Goal: Communication & Community: Answer question/provide support

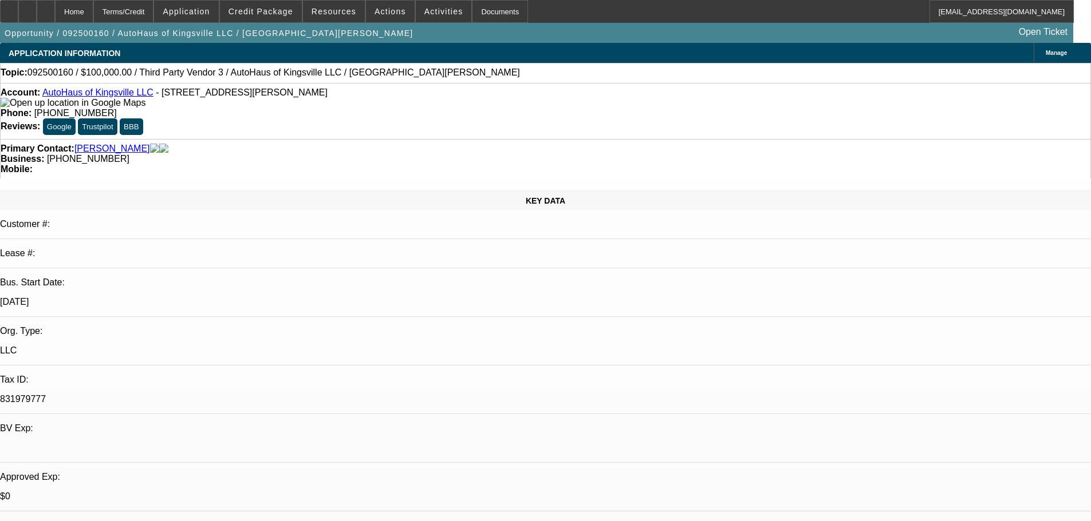
select select "0"
select select "2"
select select "0.1"
select select "4"
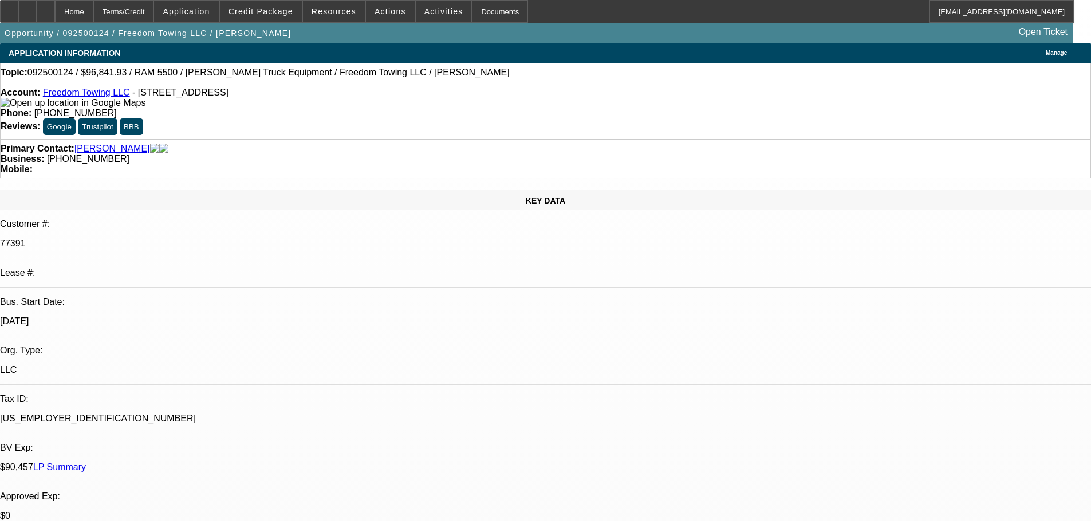
select select "0"
select select "2"
select select "0.1"
select select "4"
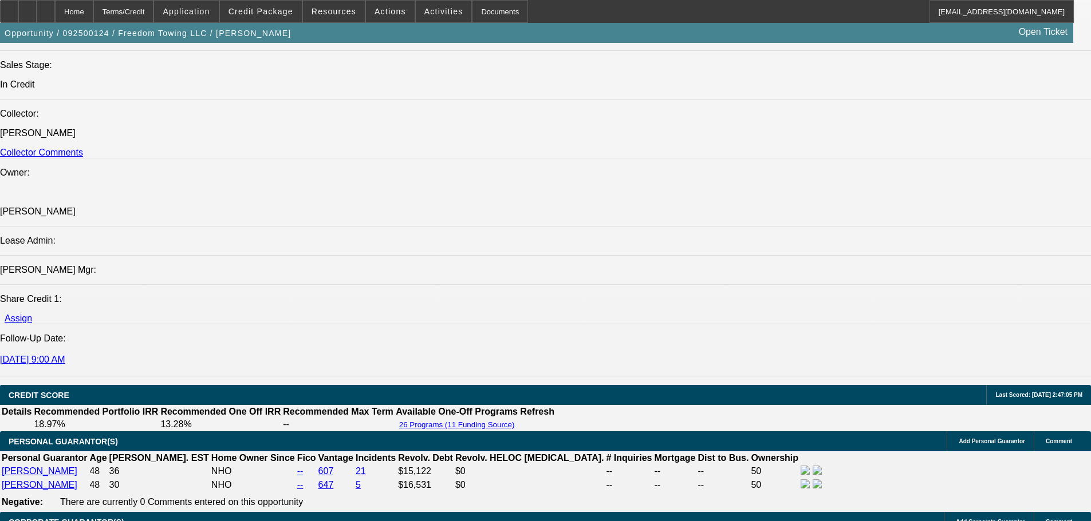
scroll to position [1488, 0]
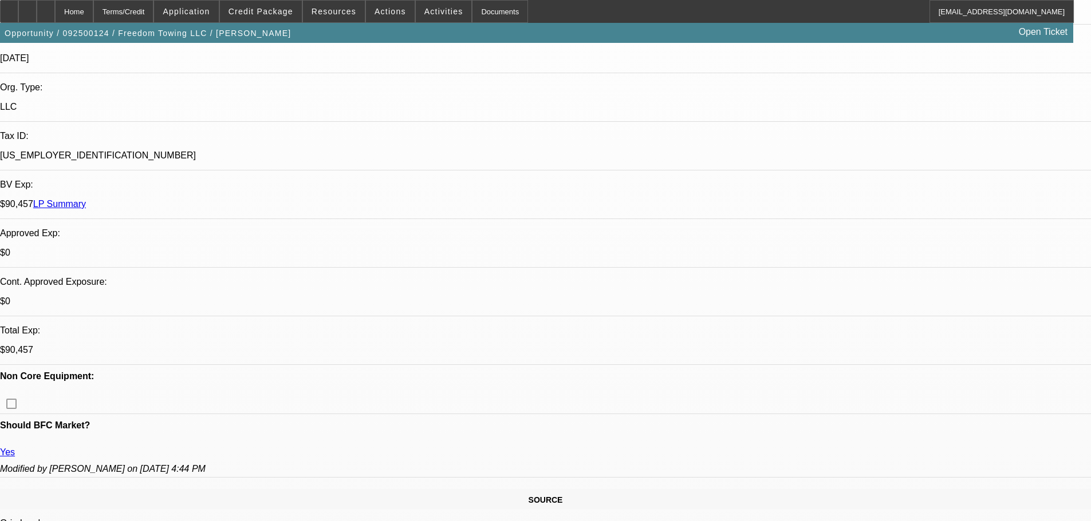
scroll to position [401, 0]
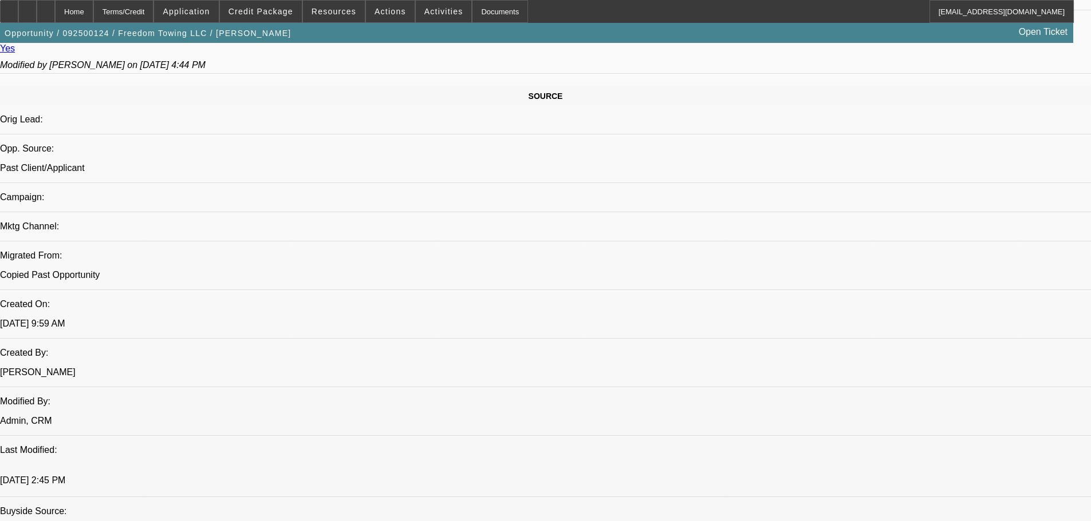
scroll to position [687, 0]
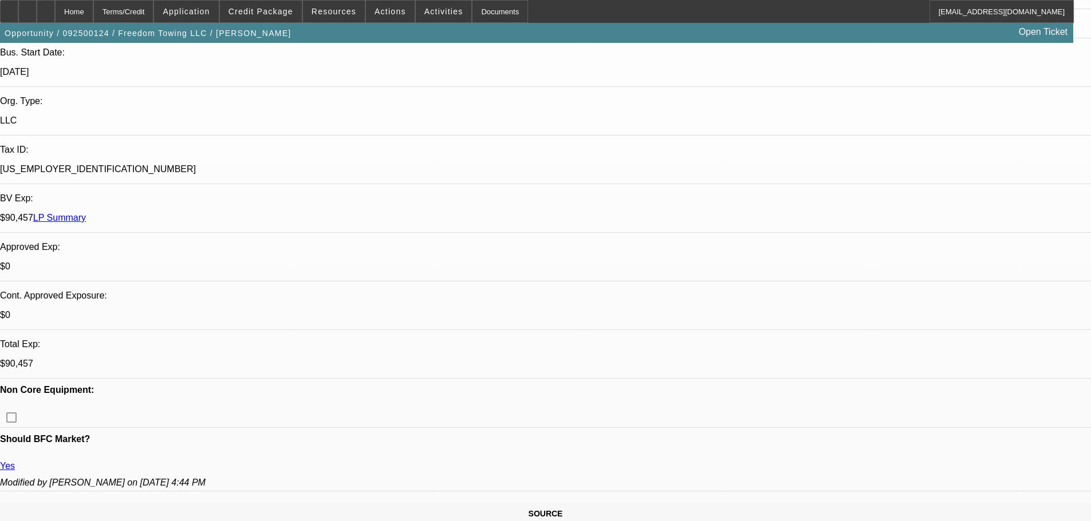
scroll to position [286, 0]
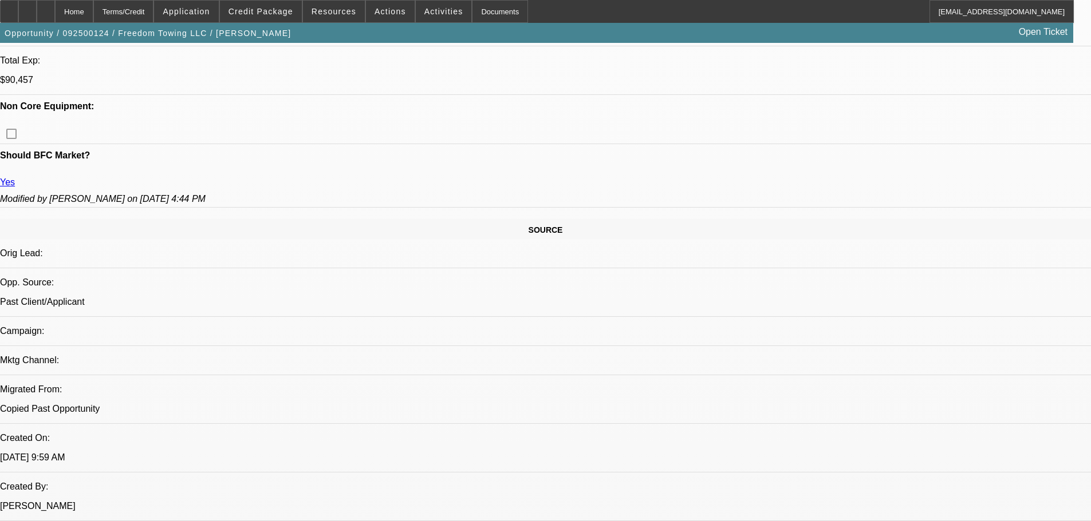
scroll to position [630, 0]
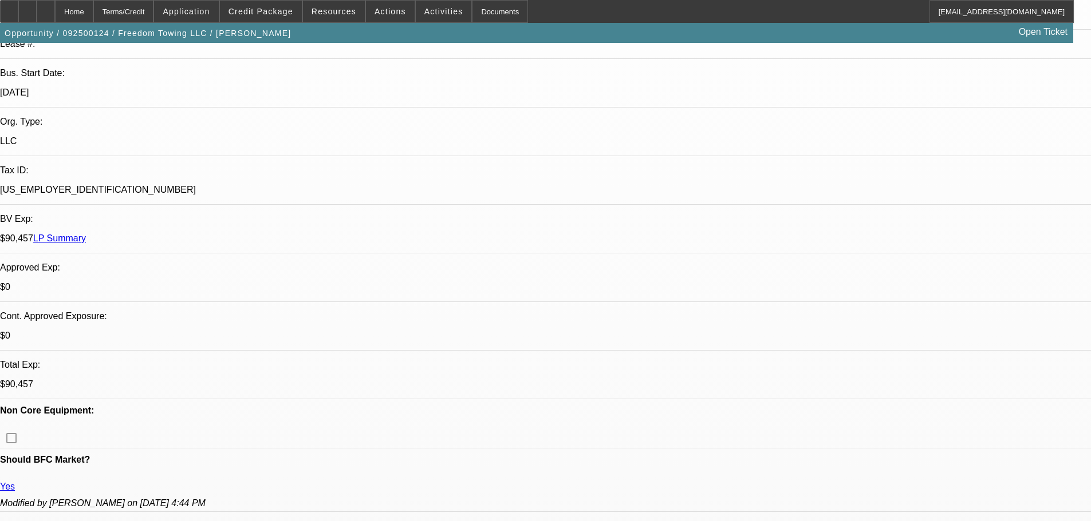
scroll to position [0, 0]
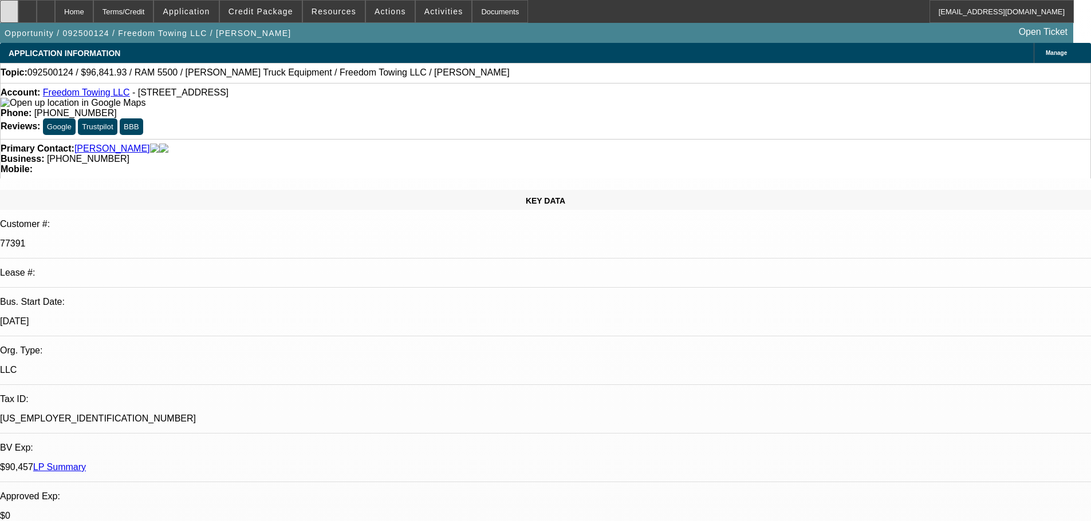
click at [18, 11] on div at bounding box center [9, 11] width 18 height 23
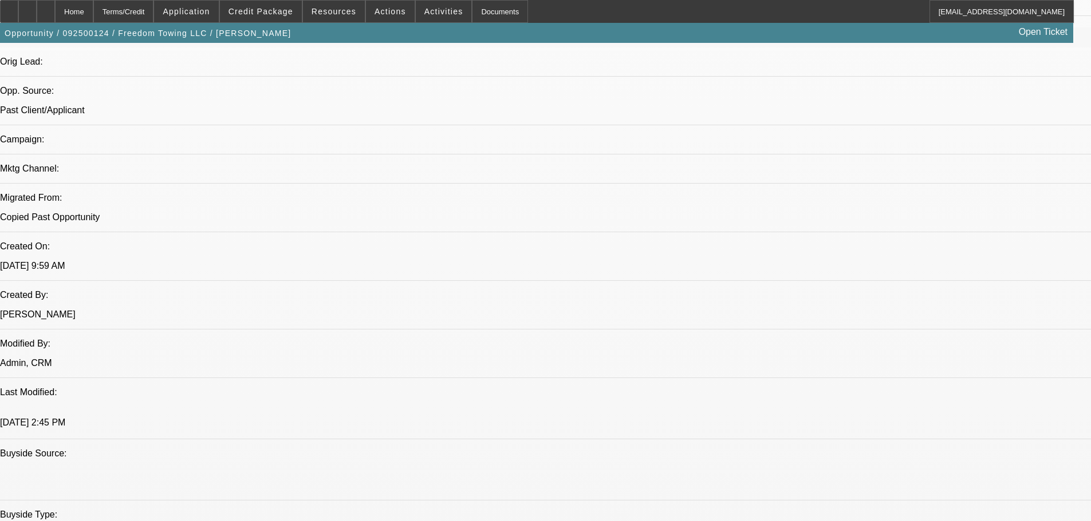
scroll to position [801, 0]
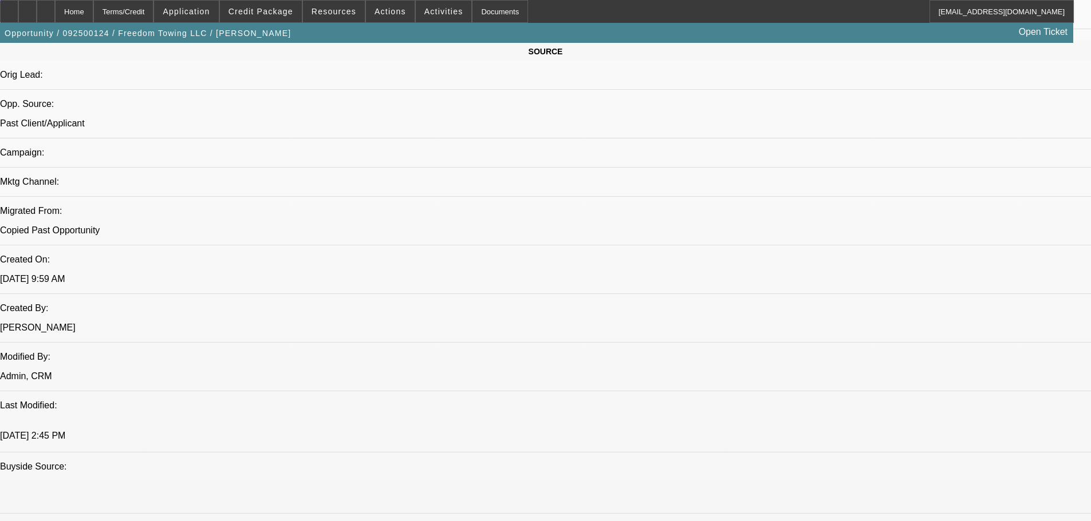
scroll to position [515, 0]
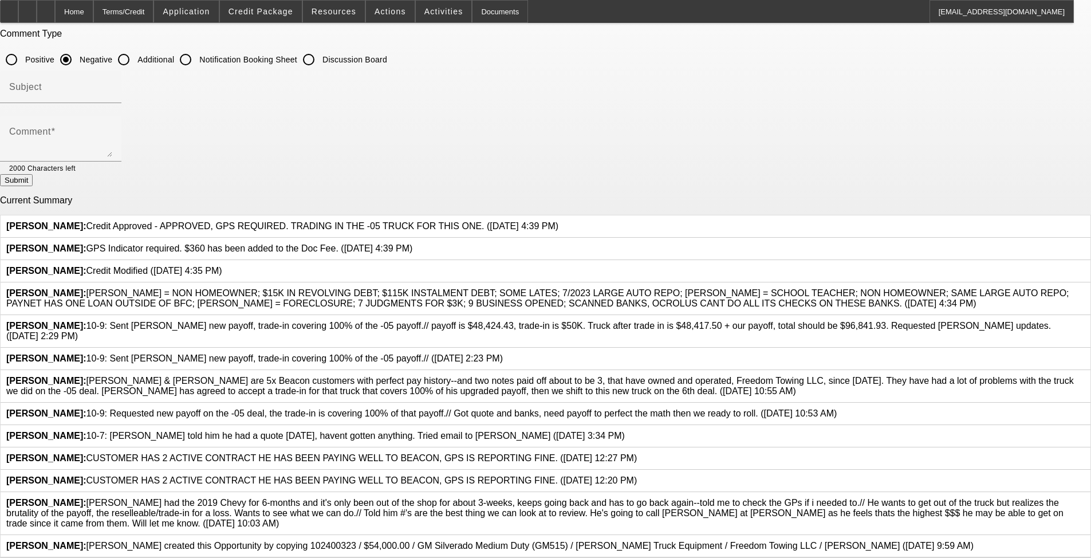
scroll to position [172, 0]
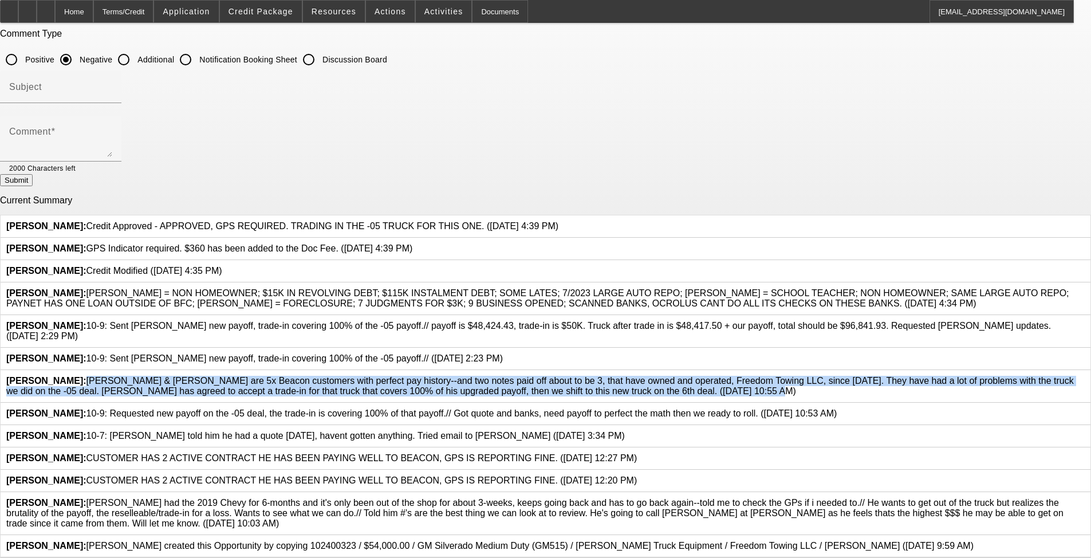
drag, startPoint x: 396, startPoint y: 339, endPoint x: 634, endPoint y: 375, distance: 240.3
click at [457, 376] on span "[PERSON_NAME]: [PERSON_NAME] & [PERSON_NAME] are 5x Beacon customers with perfe…" at bounding box center [539, 386] width 1067 height 20
copy span "[PERSON_NAME] & [PERSON_NAME] are 5x Beacon customers with perfect pay history-…"
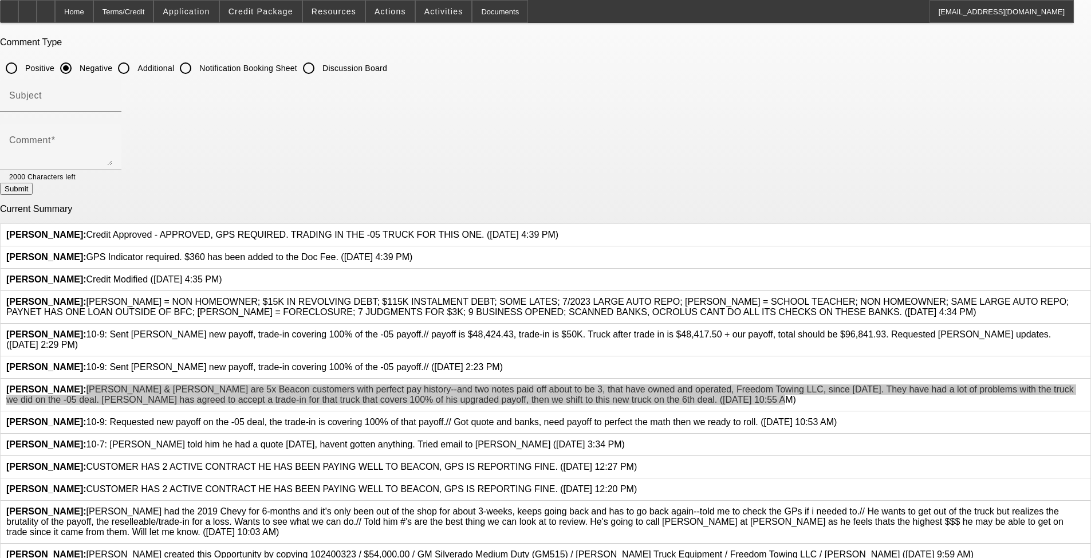
scroll to position [0, 0]
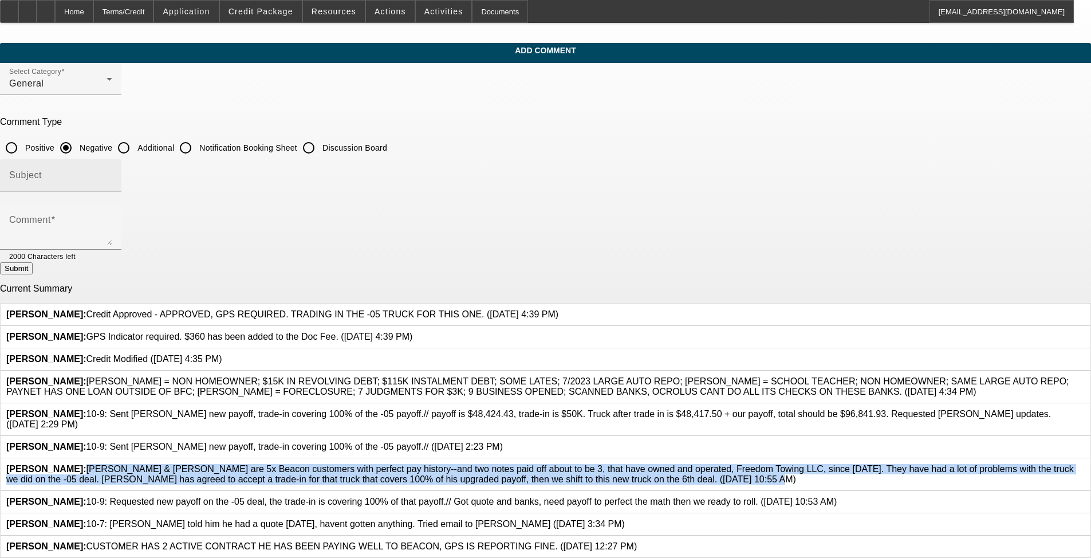
drag, startPoint x: 459, startPoint y: 153, endPoint x: 458, endPoint y: 159, distance: 5.8
click at [135, 153] on input "Additional" at bounding box center [123, 147] width 23 height 23
radio input "true"
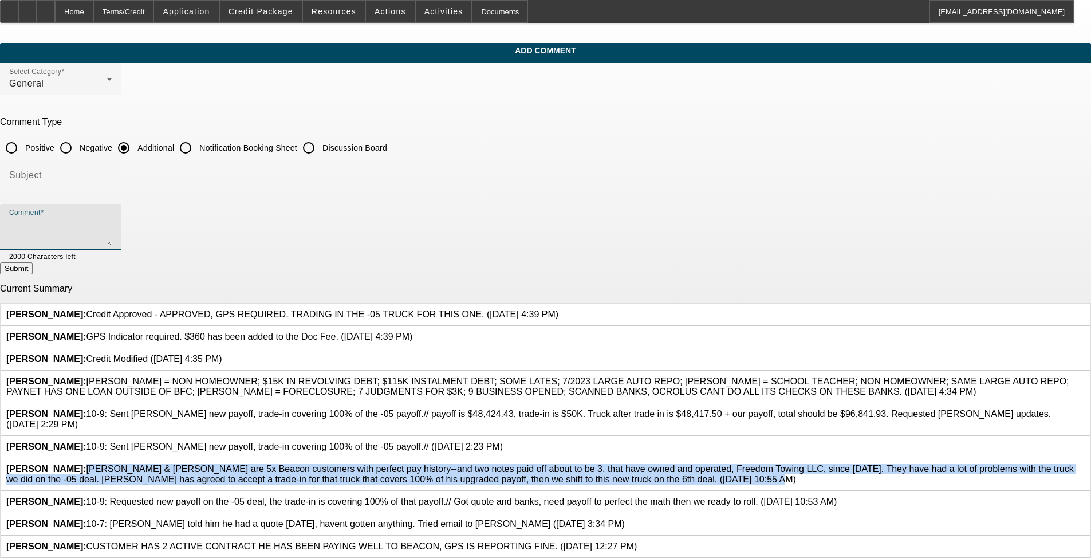
click at [112, 232] on textarea "Comment" at bounding box center [60, 231] width 103 height 27
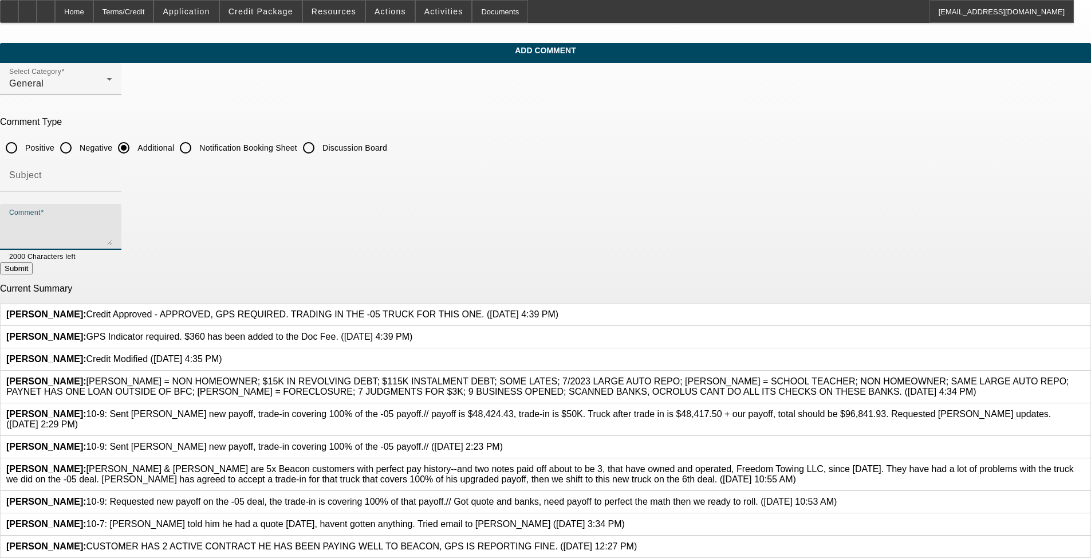
paste textarea "Michael & Janice Scott are 5x Beacon customers with perfect pay history--and tw…"
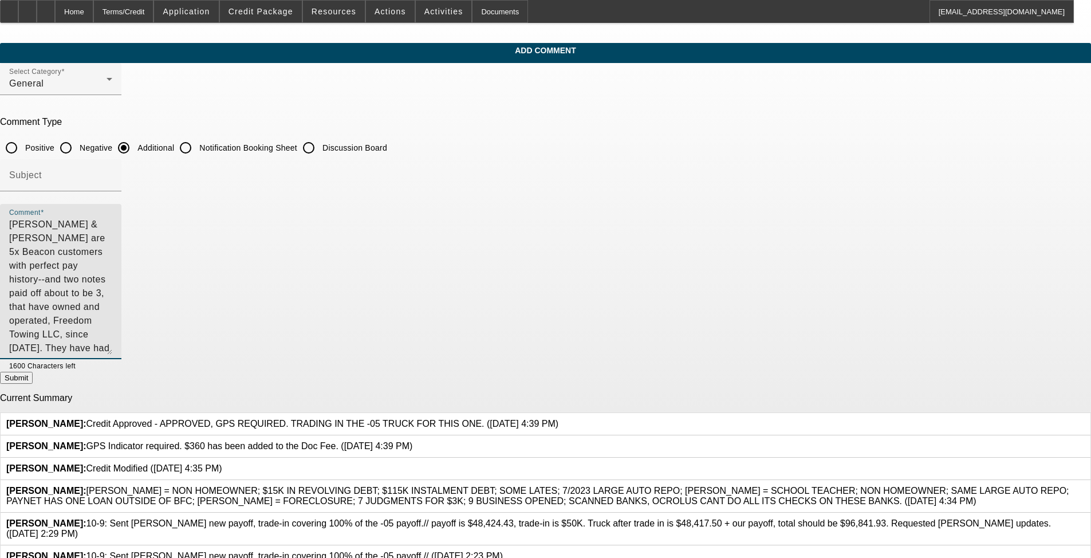
drag, startPoint x: 747, startPoint y: 239, endPoint x: 761, endPoint y: 349, distance: 110.2
click at [457, 349] on div "Comment Michael & Janice Scott are 5x Beacon customers with perfect pay history…" at bounding box center [545, 288] width 1091 height 168
click at [112, 223] on textarea "Michael & Janice Scott are 5x Beacon customers with perfect pay history--and tw…" at bounding box center [60, 286] width 103 height 137
drag, startPoint x: 497, startPoint y: 269, endPoint x: 558, endPoint y: 238, distance: 68.6
click at [112, 238] on textarea "Michael & Janice Scott are 5x Beacon customers with stellar pay history and two…" at bounding box center [60, 286] width 103 height 137
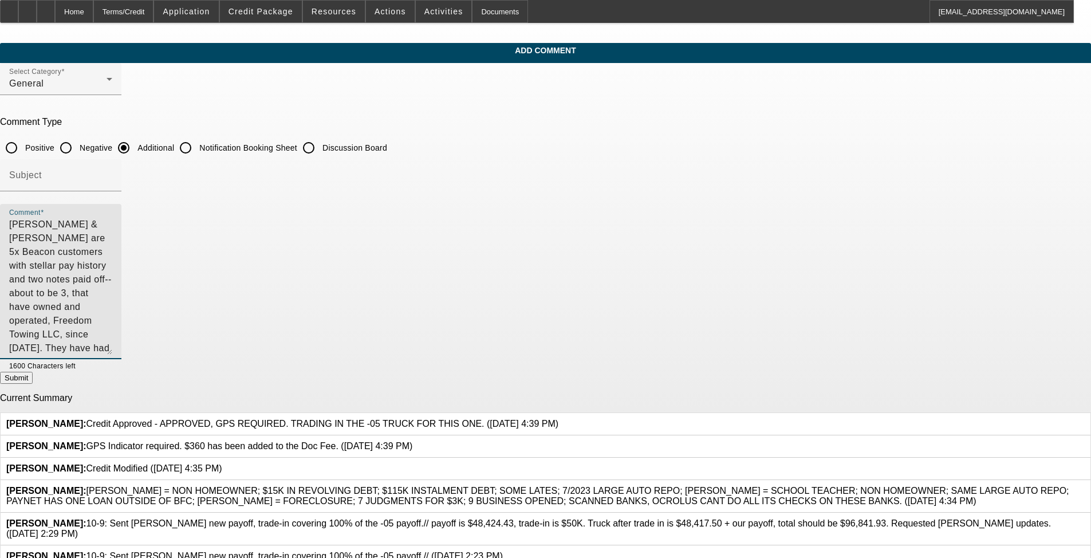
click at [112, 277] on textarea "Michael & Janice Scott are 5x Beacon customers with stellar pay history and two…" at bounding box center [60, 286] width 103 height 137
drag, startPoint x: 470, startPoint y: 266, endPoint x: 567, endPoint y: 236, distance: 101.2
click at [112, 233] on textarea "Michael & Janice Scott are 5x Beacon customers with stellar pay history and two…" at bounding box center [60, 286] width 103 height 137
drag, startPoint x: 389, startPoint y: 253, endPoint x: 314, endPoint y: 248, distance: 75.2
click at [314, 248] on div "Add Comment Select Category General Comment Type Positive Negative Additional N…" at bounding box center [545, 399] width 1091 height 712
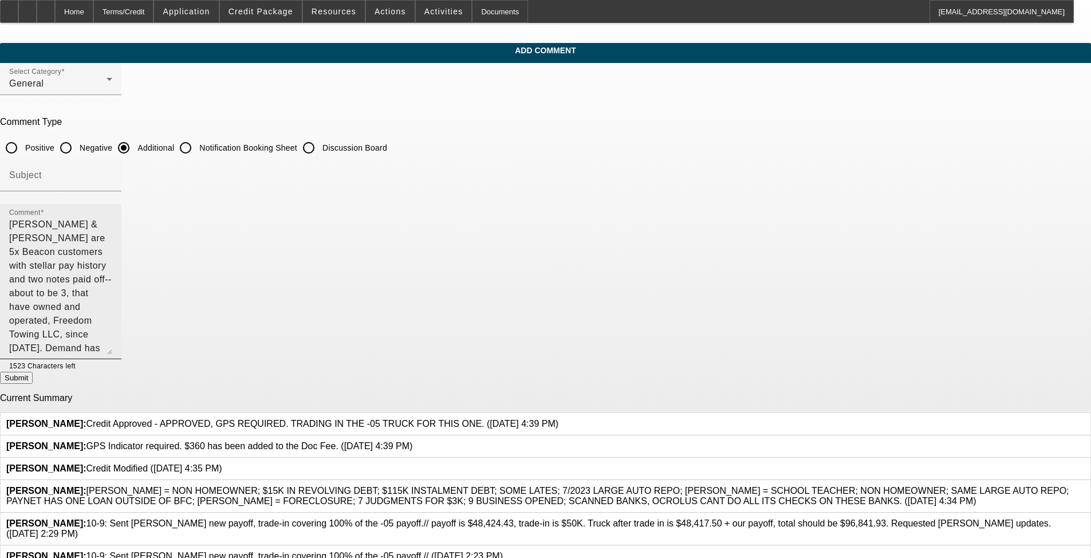
click at [112, 268] on textarea "Michael & Janice Scott are 5x Beacon customers with stellar pay history and two…" at bounding box center [60, 286] width 103 height 137
drag, startPoint x: 580, startPoint y: 280, endPoint x: 381, endPoint y: 280, distance: 199.8
click at [112, 280] on textarea "Michael & Janice Scott are 5x Beacon customers with stellar pay history and two…" at bounding box center [60, 286] width 103 height 137
type textarea "Michael & Janice Scott are 5x Beacon customers with stellar pay history and two…"
click at [112, 289] on textarea "Michael & Janice Scott are 5x Beacon customers with stellar pay history and two…" at bounding box center [60, 286] width 103 height 137
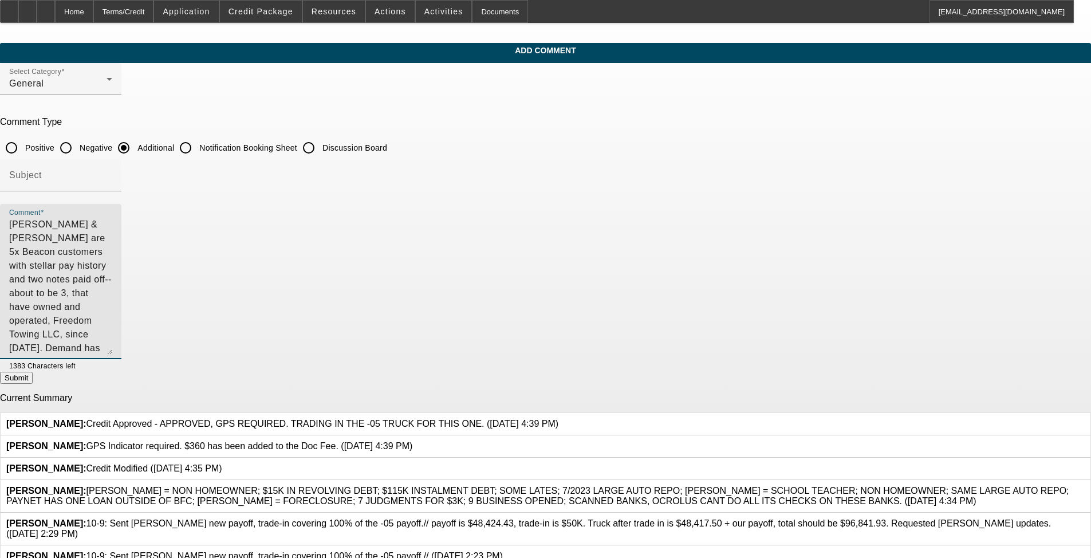
click at [112, 280] on textarea "Michael & Janice Scott are 5x Beacon customers with stellar pay history and two…" at bounding box center [60, 286] width 103 height 137
click at [112, 276] on textarea "Michael & Janice Scott are 5x Beacon customers with stellar pay history and two…" at bounding box center [60, 286] width 103 height 137
click at [112, 289] on textarea "Michael & Janice Scott are 5x Beacon customers with stellar pay history and two…" at bounding box center [60, 286] width 103 height 137
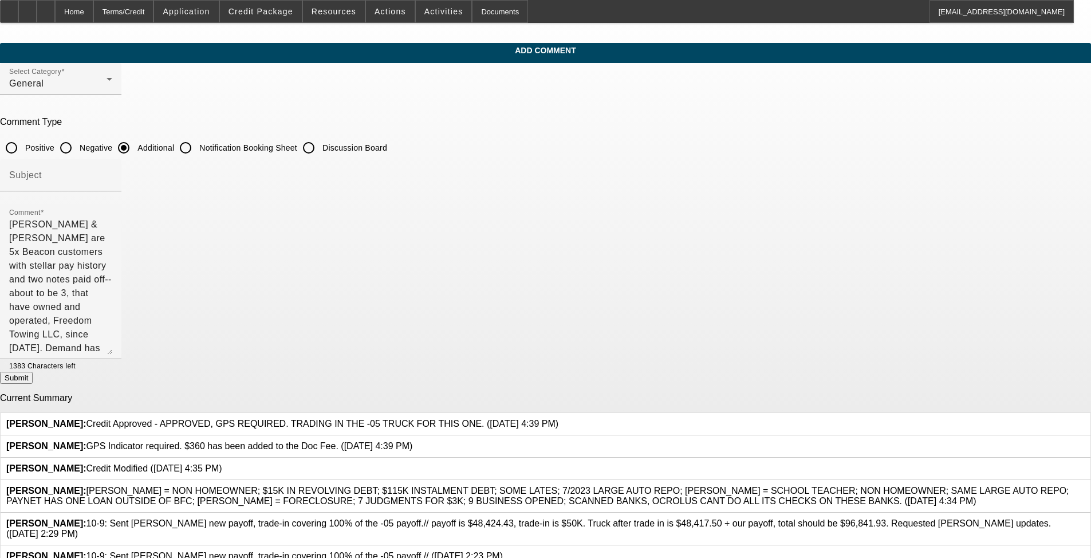
click at [33, 377] on button "Submit" at bounding box center [16, 378] width 33 height 12
radio input "true"
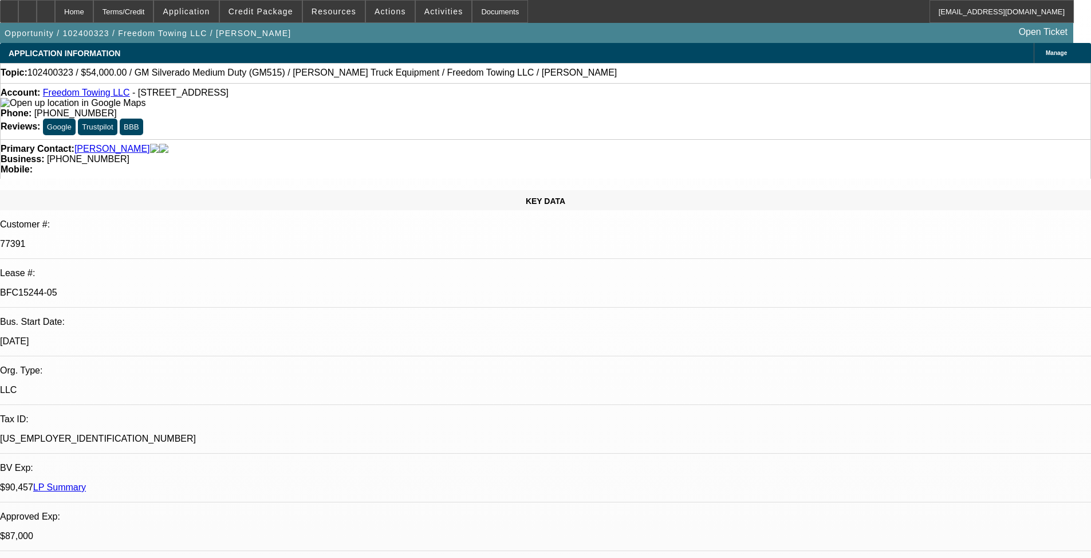
select select "0"
select select "2"
select select "0.1"
select select "0"
select select "2"
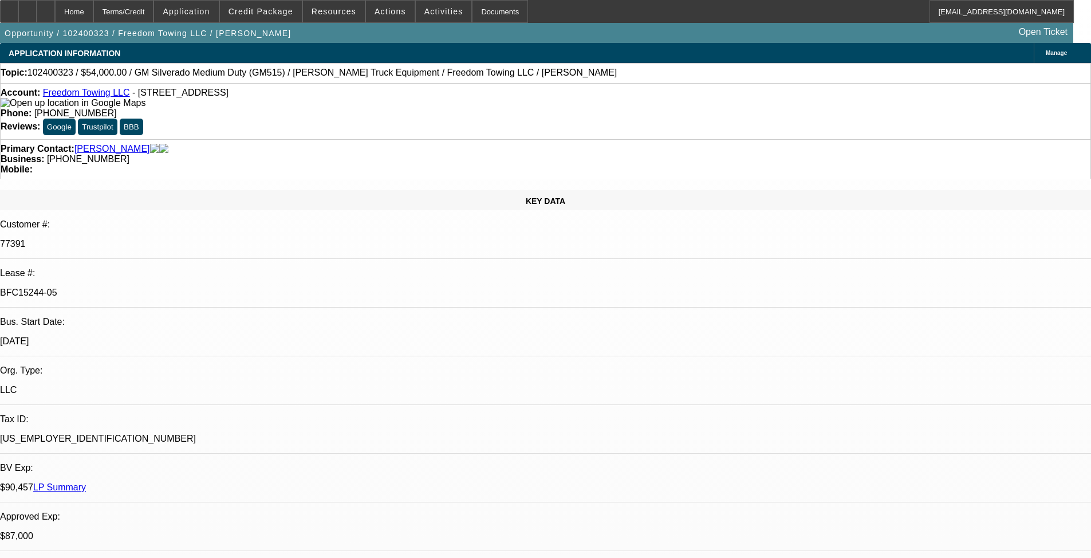
select select "0.1"
select select "0"
select select "2"
select select "0.1"
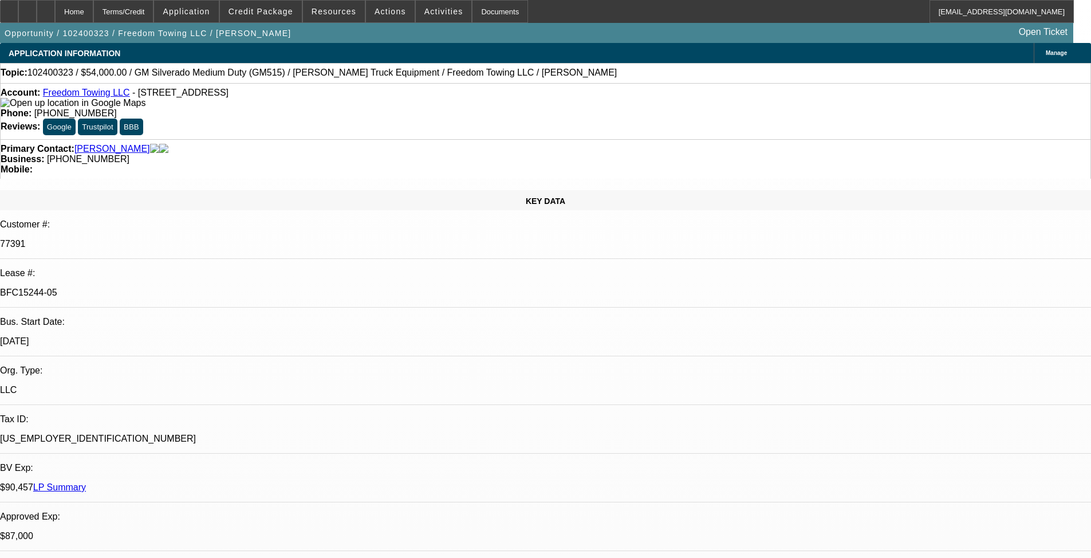
select select "2"
select select "0.1"
select select "1"
select select "2"
select select "4"
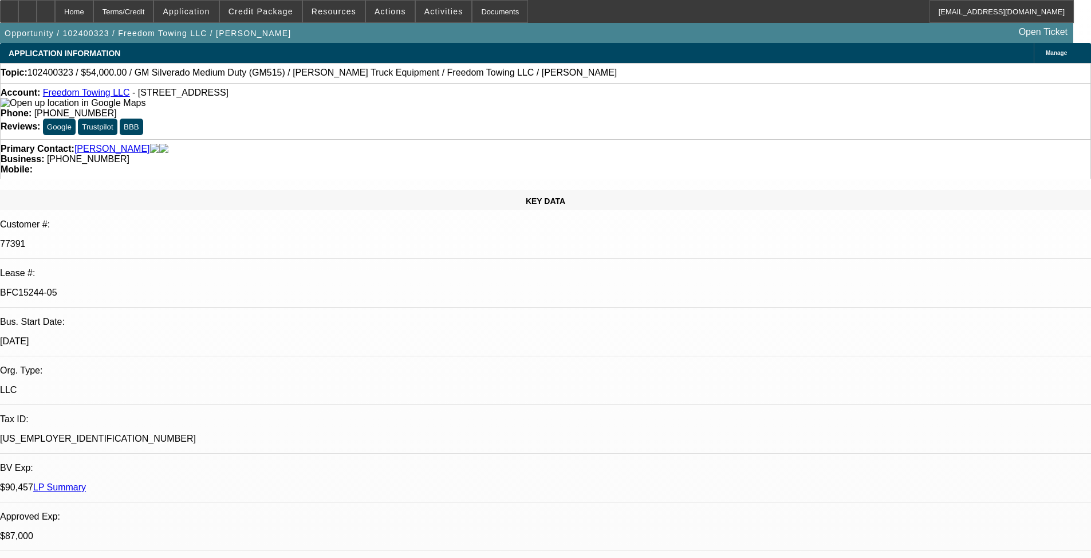
select select "1"
select select "2"
select select "4"
select select "1"
select select "2"
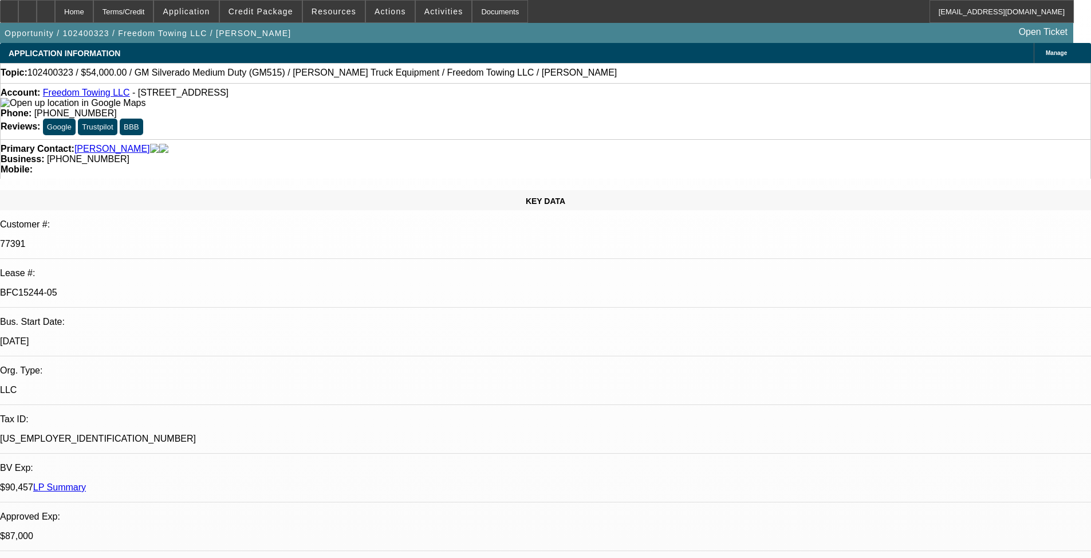
select select "4"
select select "1"
select select "2"
select select "4"
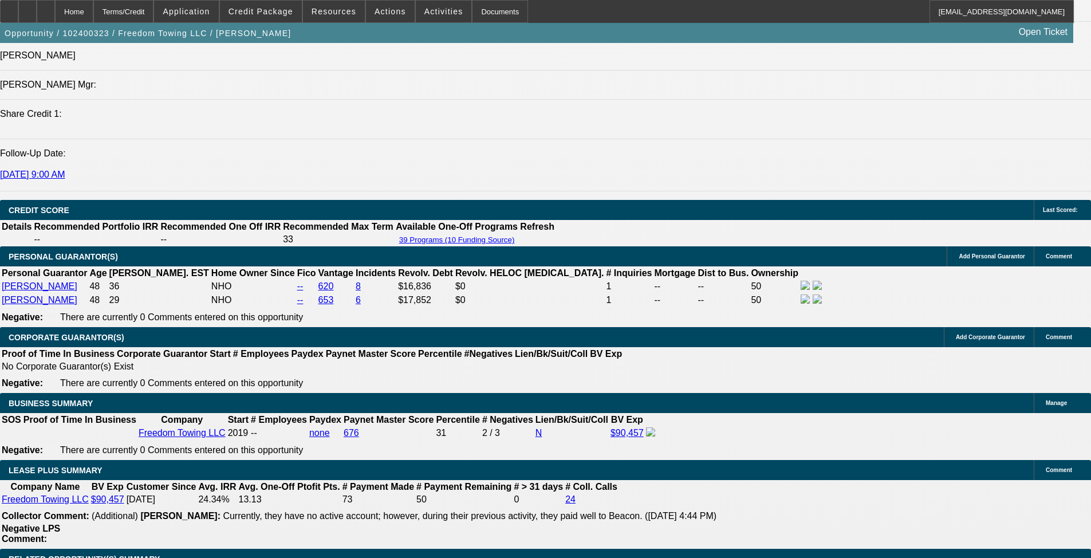
scroll to position [1607, 0]
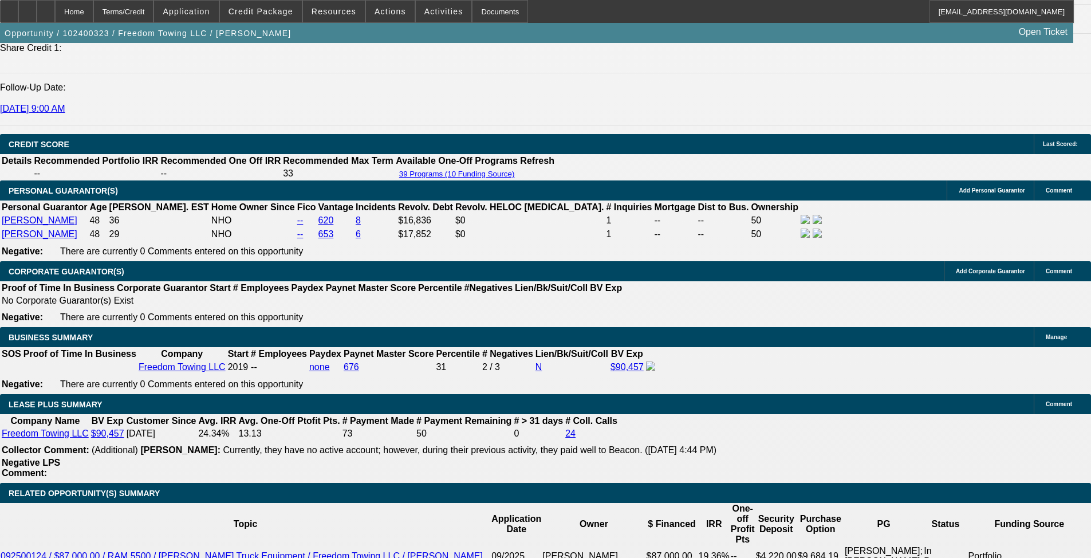
drag, startPoint x: 641, startPoint y: 294, endPoint x: 596, endPoint y: 302, distance: 45.4
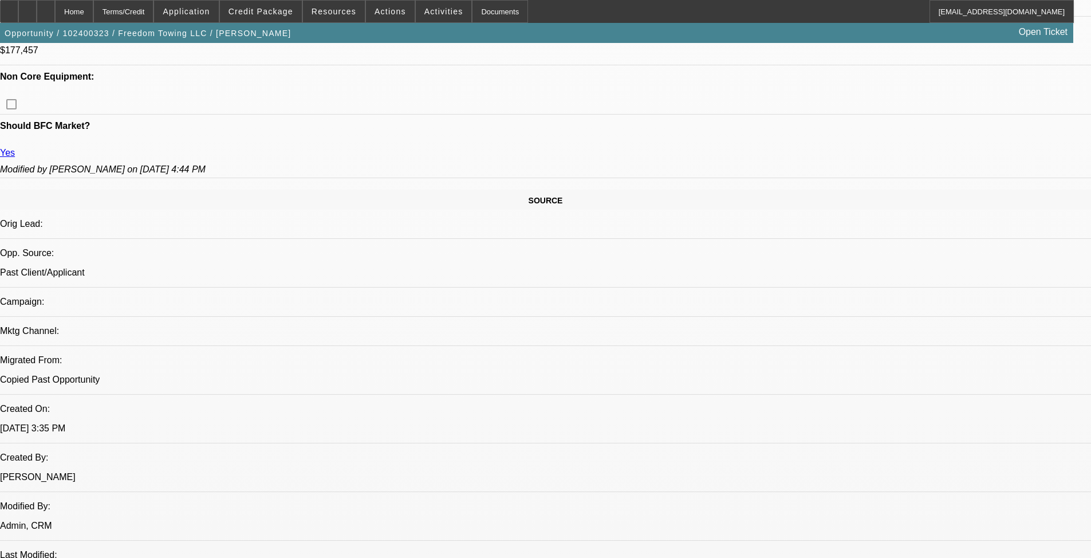
scroll to position [405, 0]
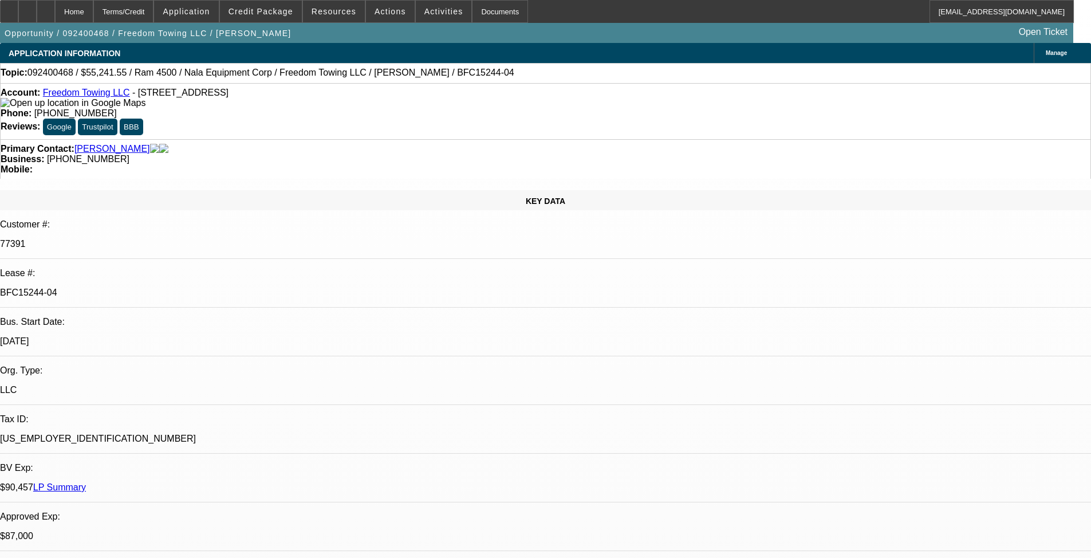
select select "2"
select select "0.1"
select select "4"
select select "2"
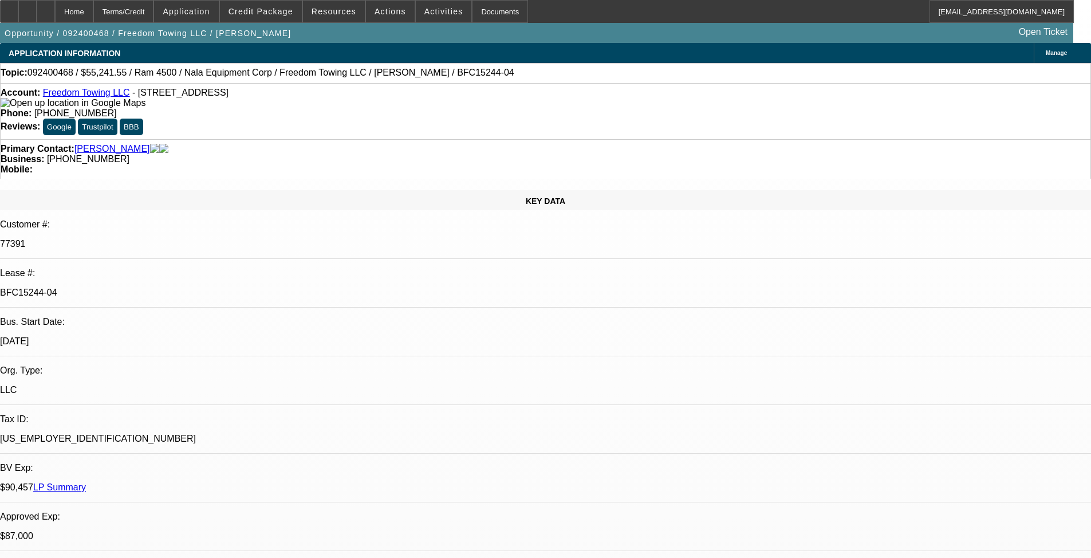
select select "2"
select select "0.1"
select select "4"
select select "0.1"
select select "2"
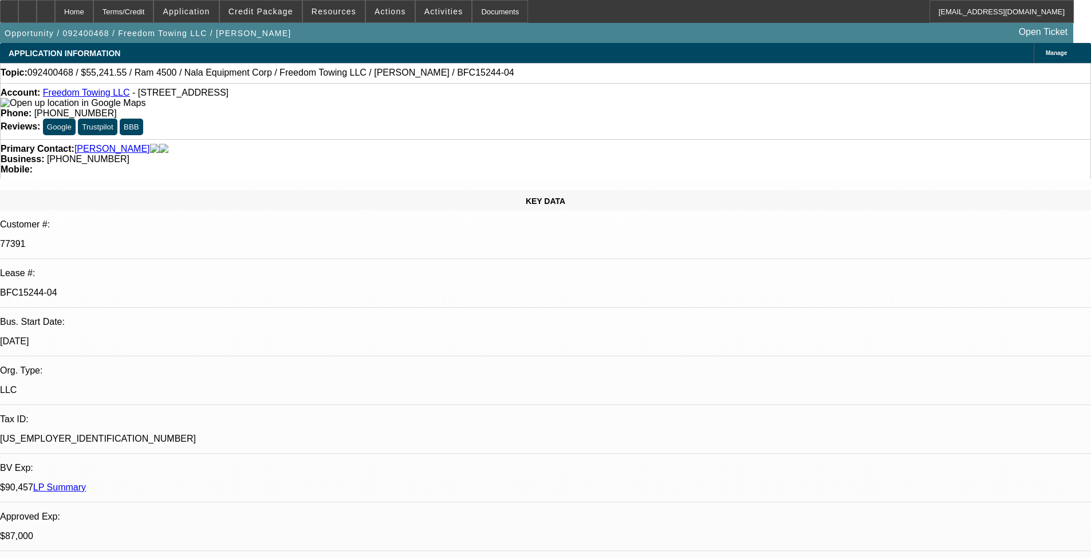
select select "2"
select select "0.1"
select select "4"
select select "0"
select select "2"
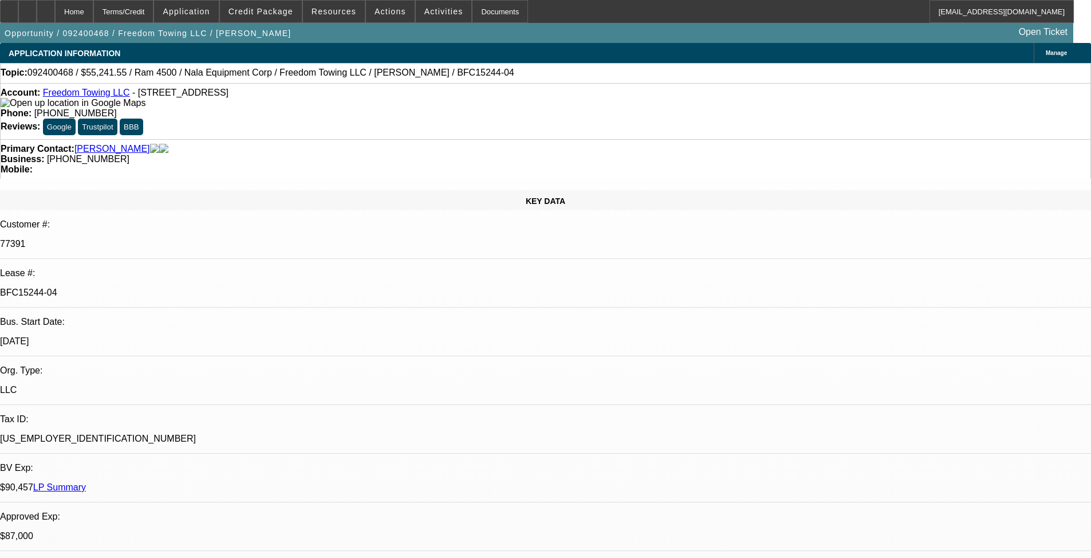
select select "2"
select select "0.1"
select select "4"
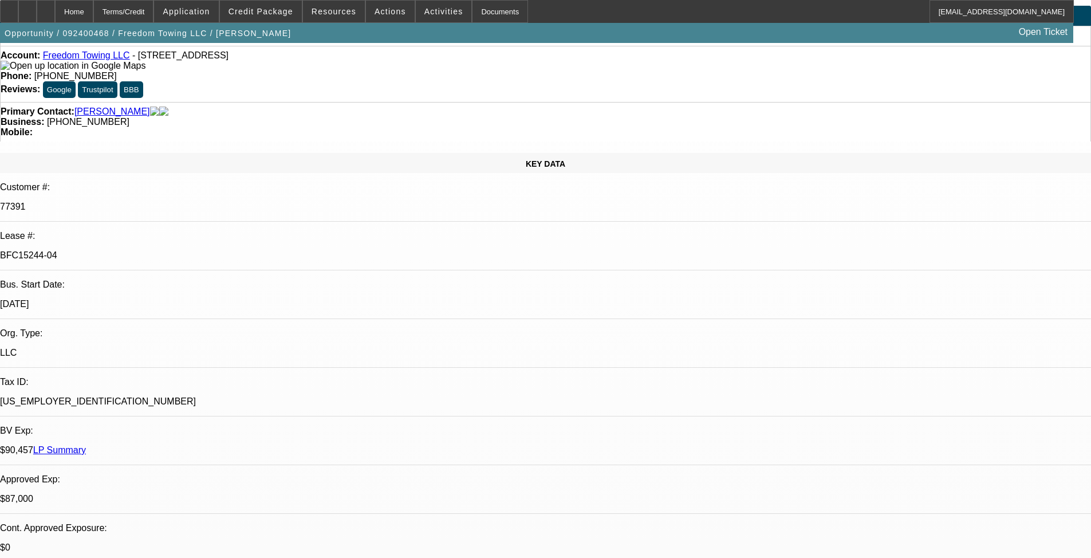
scroll to position [57, 0]
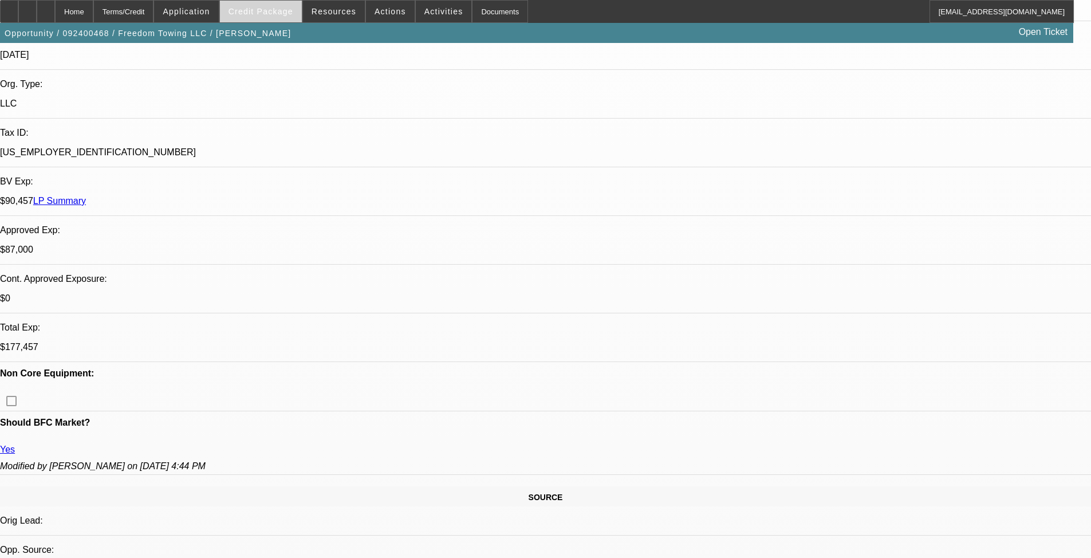
click at [251, 18] on span at bounding box center [261, 11] width 82 height 27
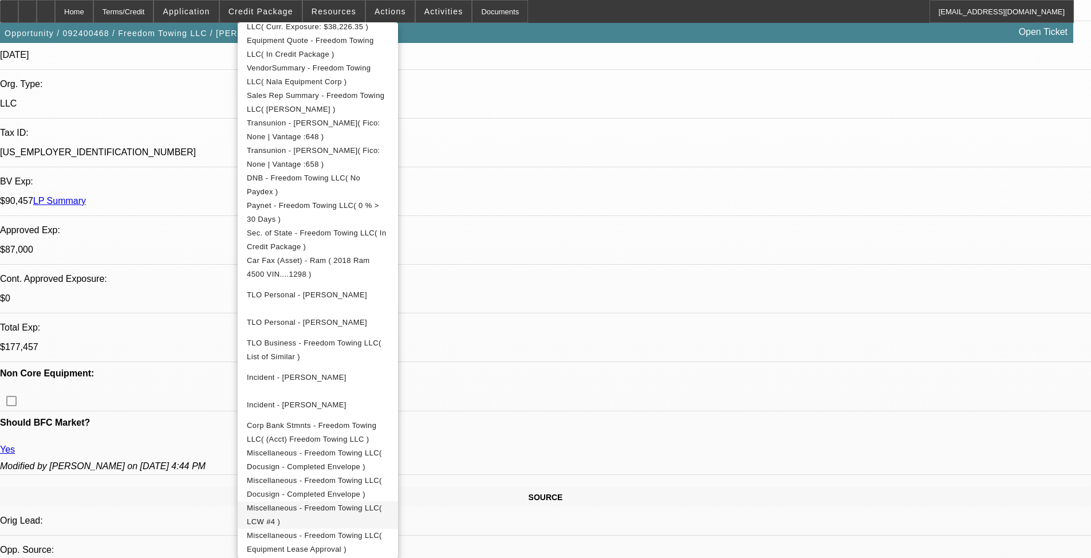
scroll to position [310, 0]
click at [457, 357] on div at bounding box center [545, 279] width 1091 height 558
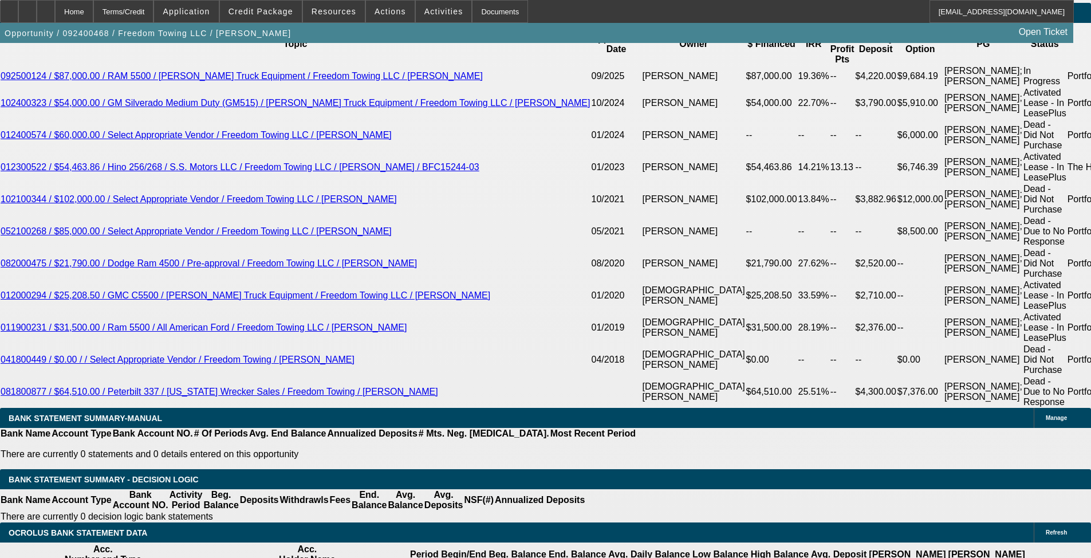
scroll to position [2061, 0]
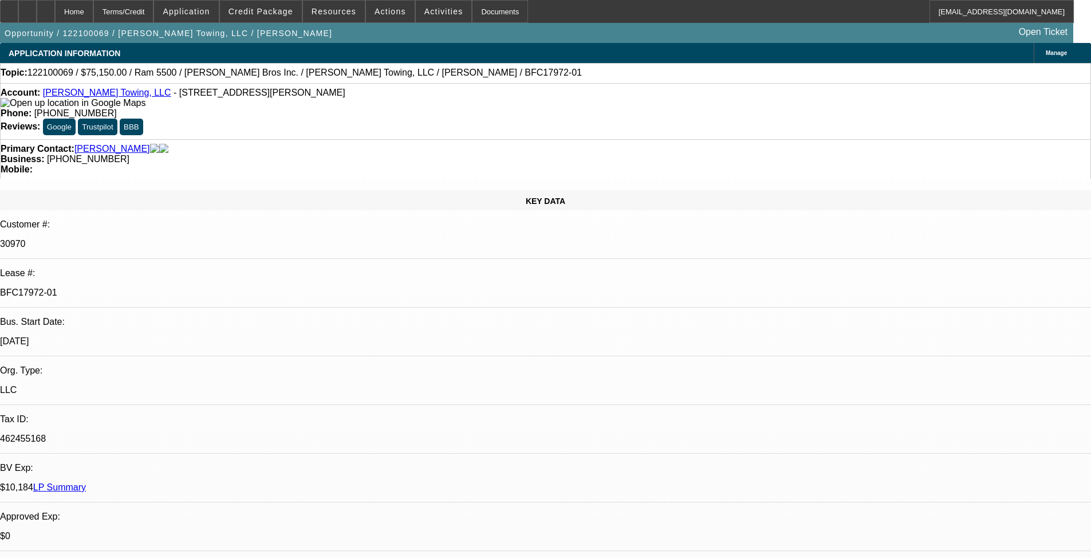
select select "0"
select select "0.1"
select select "4"
select select "0"
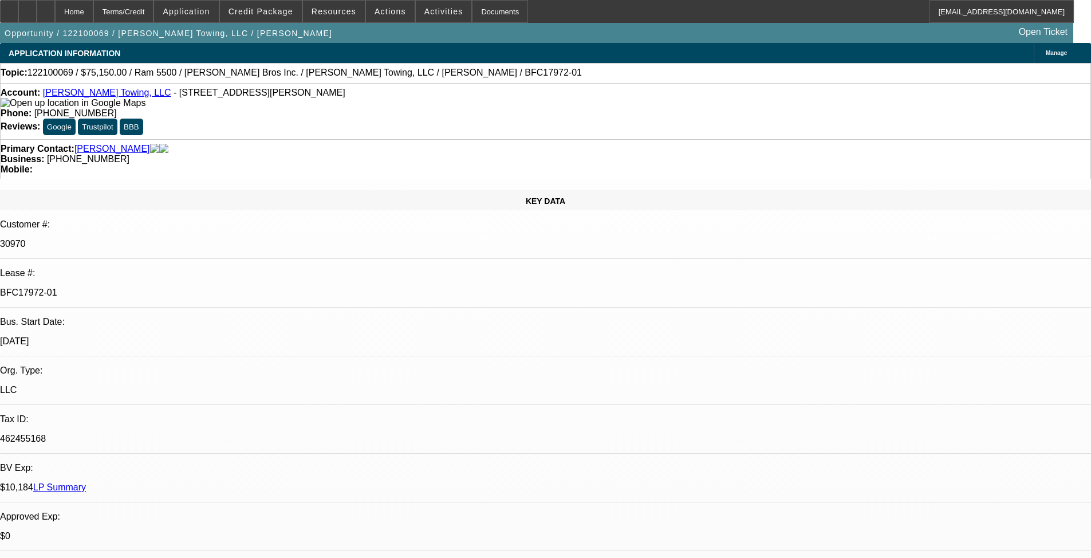
select select "0"
select select "6"
select select "0"
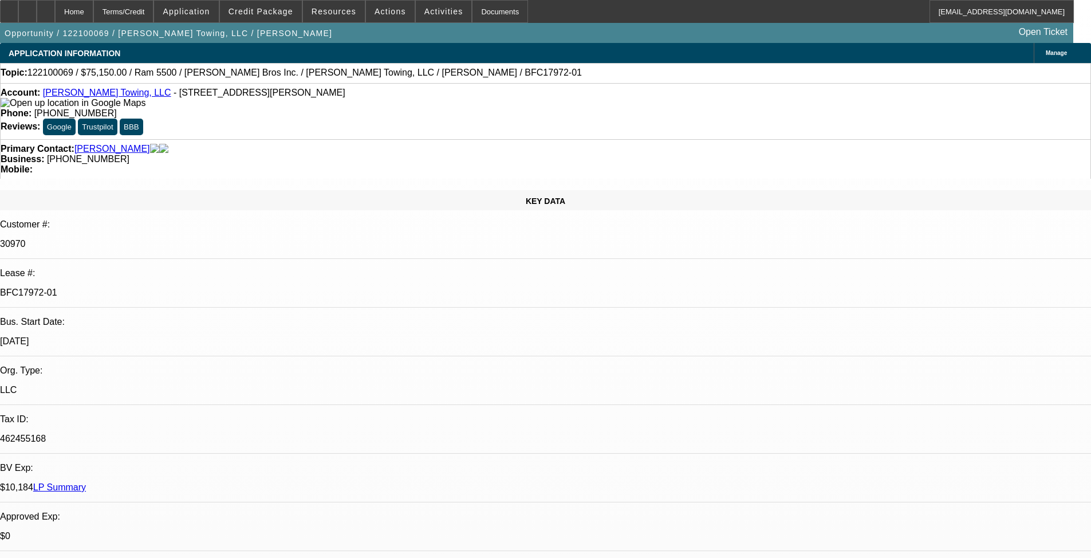
select select "0.1"
select select "4"
select select "0"
select select "0.1"
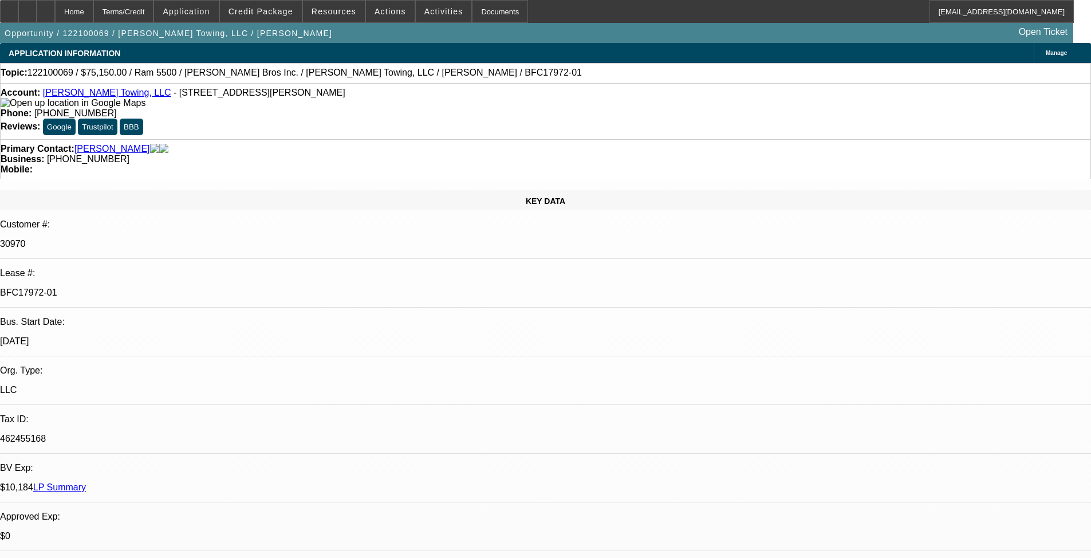
select select "4"
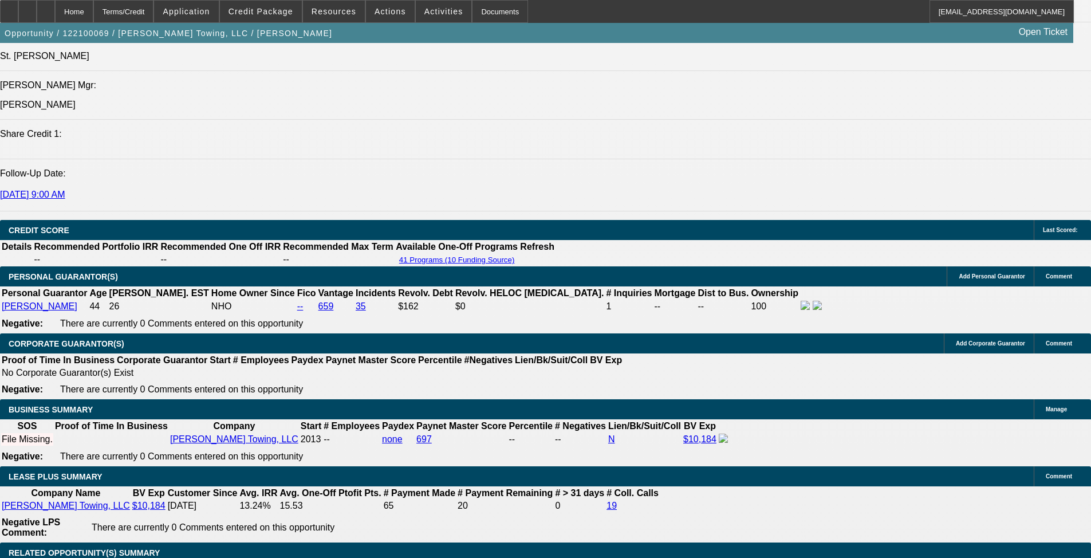
scroll to position [1607, 0]
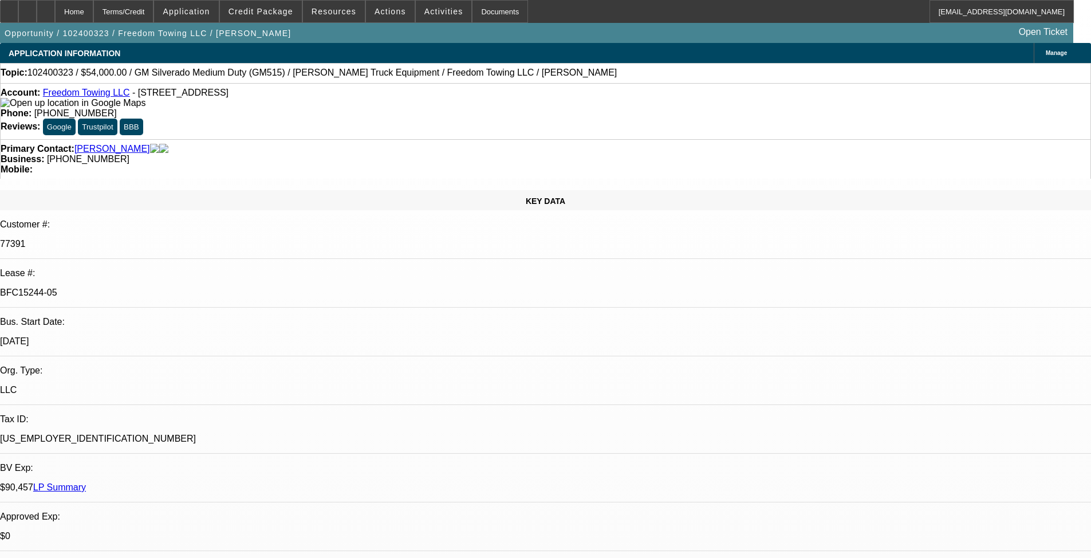
select select "0"
select select "2"
select select "0.1"
select select "4"
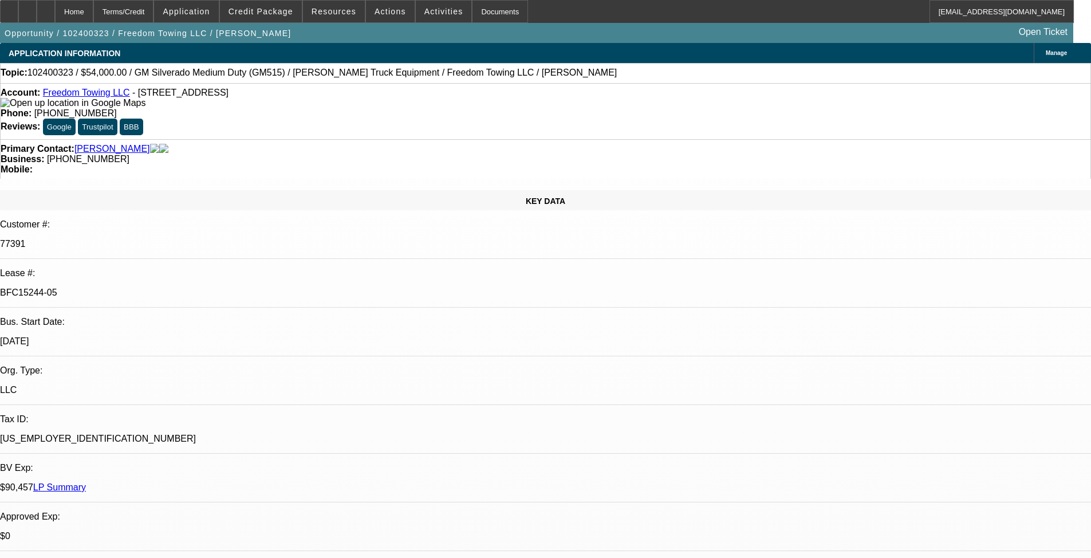
select select "0"
select select "2"
select select "0.1"
select select "4"
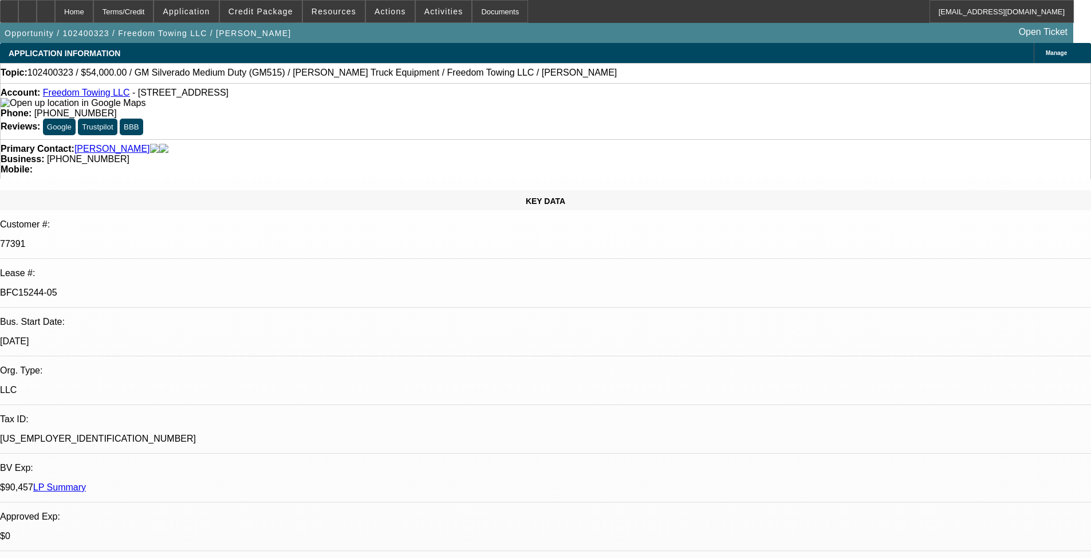
select select "0"
select select "2"
select select "0.1"
select select "4"
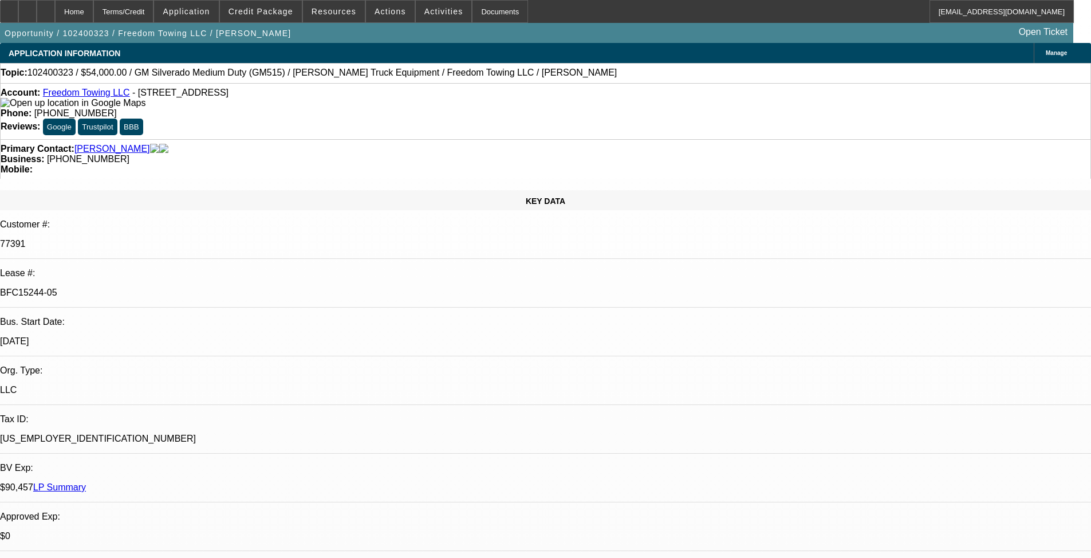
select select "0.1"
select select "2"
select select "0.1"
select select "4"
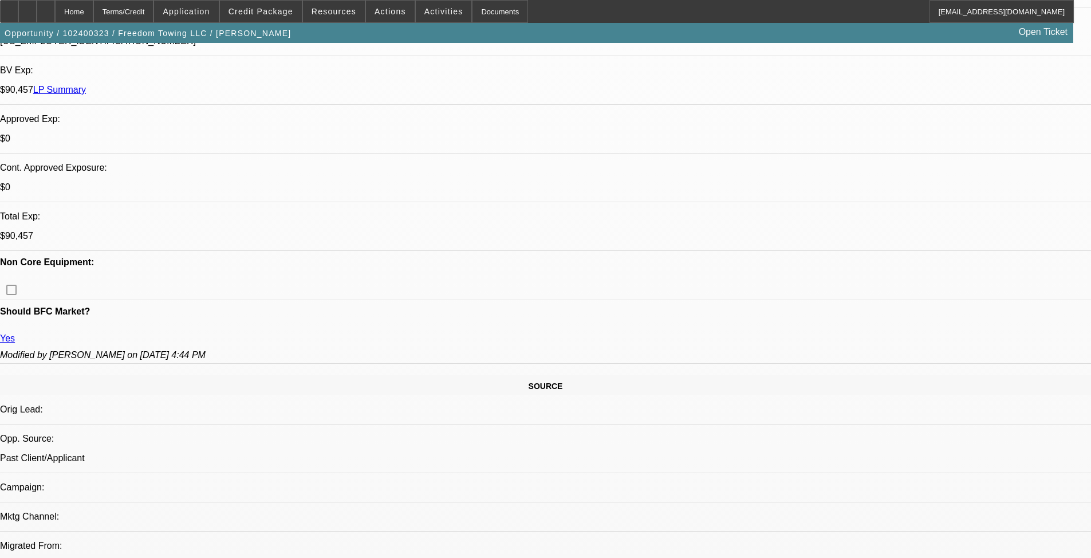
scroll to position [422, 0]
